Goal: Check status: Check status

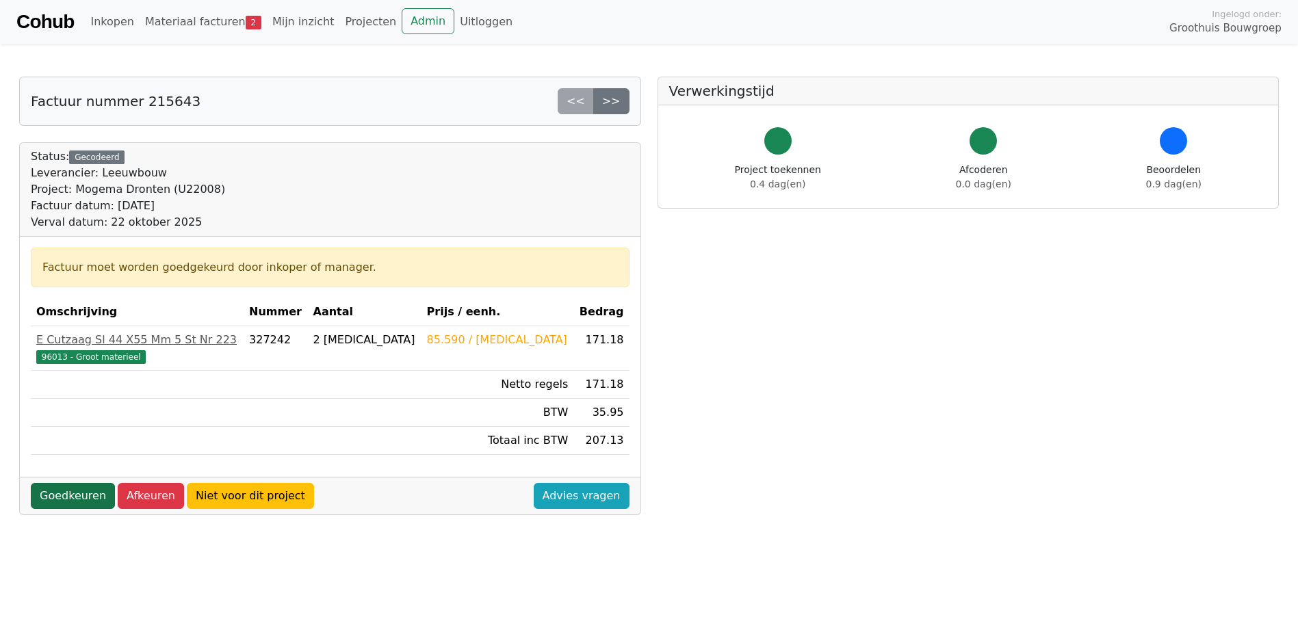
click at [85, 496] on link "Goedkeuren" at bounding box center [73, 496] width 84 height 26
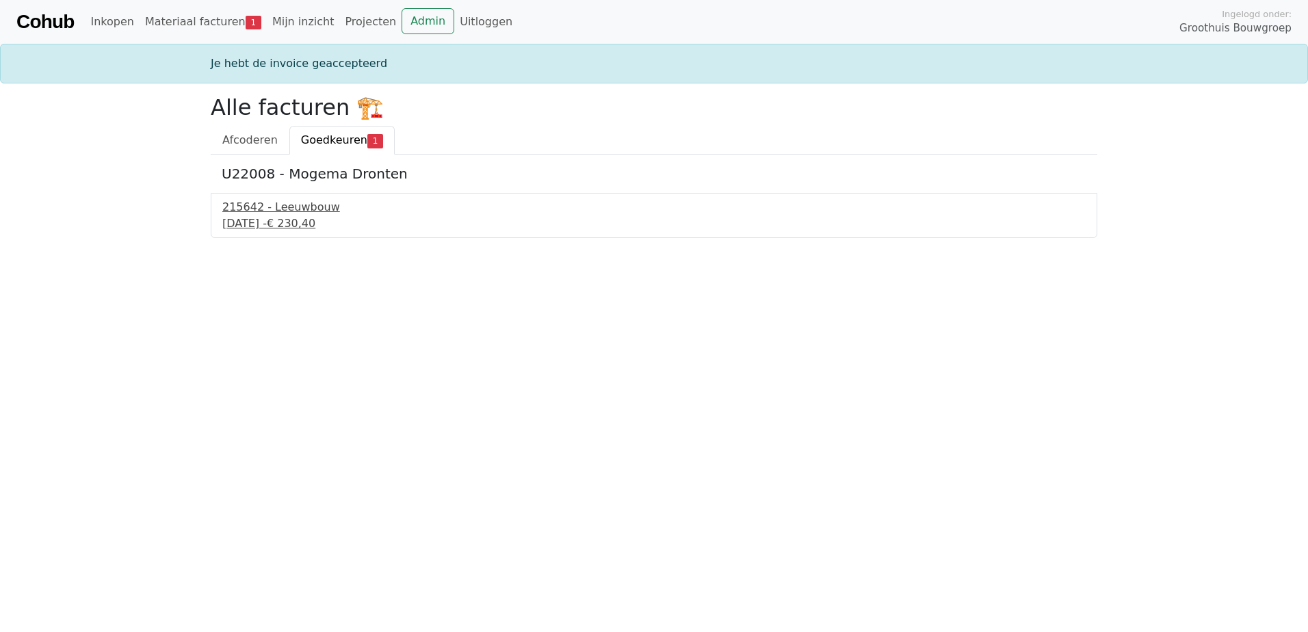
click at [283, 226] on div "22 september 2025 - € 230,40" at bounding box center [654, 224] width 864 height 16
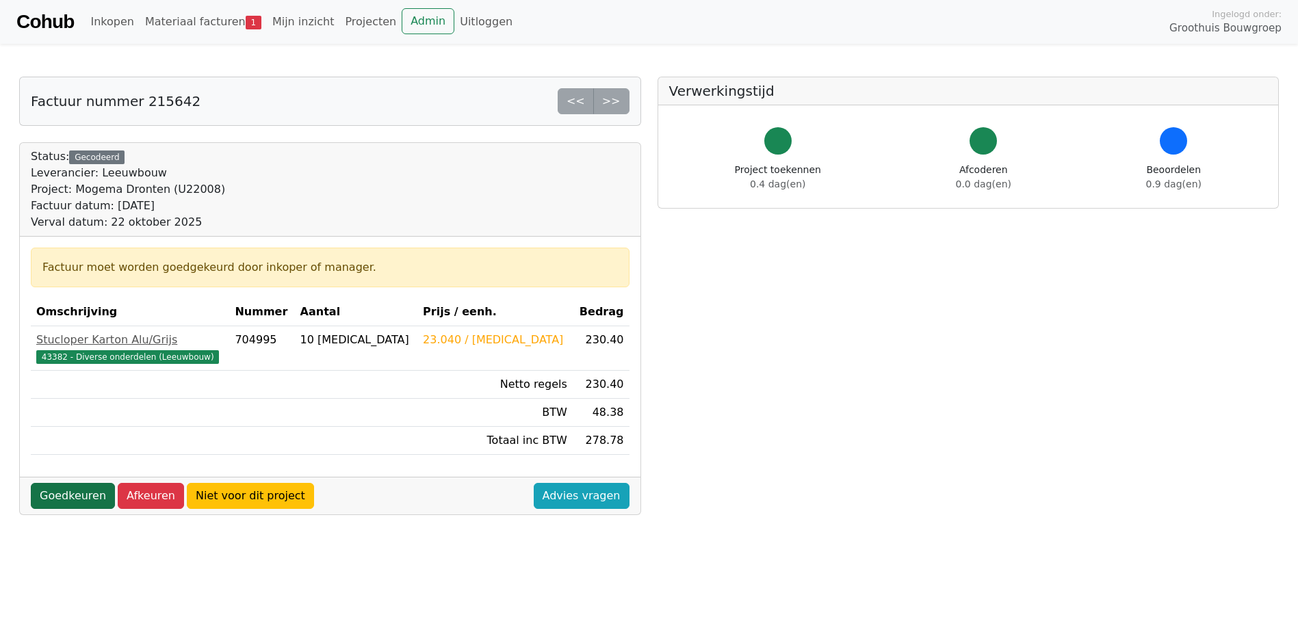
click at [62, 501] on link "Goedkeuren" at bounding box center [73, 496] width 84 height 26
